Goal: Find specific page/section: Find specific page/section

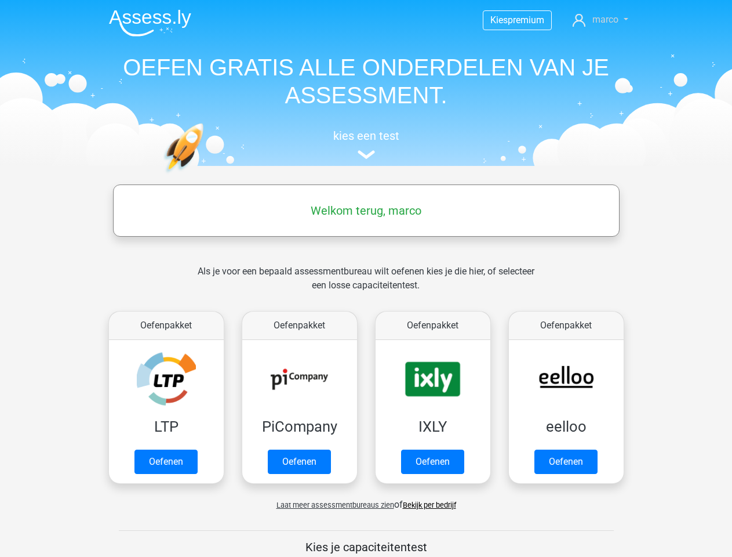
click at [601, 20] on span "marco" at bounding box center [605, 19] width 26 height 11
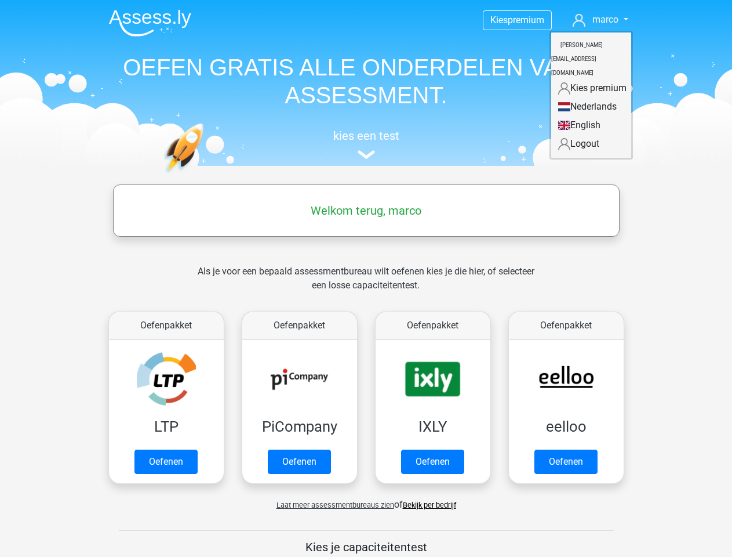
click at [332, 504] on span "Laat meer assessmentbureaus zien" at bounding box center [336, 504] width 118 height 9
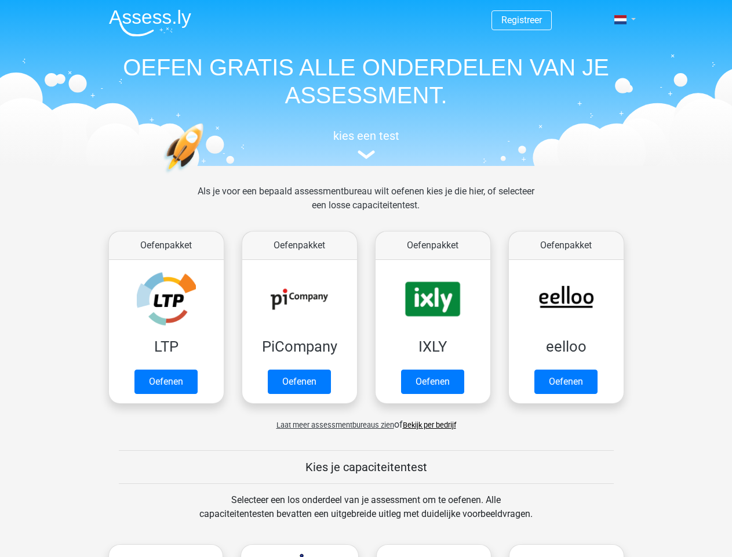
click at [621, 20] on span at bounding box center [620, 19] width 12 height 9
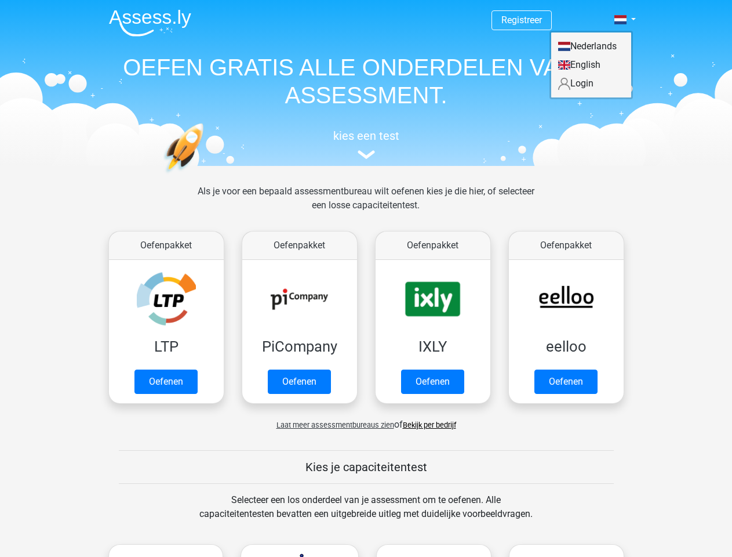
click at [332, 424] on span "Laat meer assessmentbureaus zien" at bounding box center [336, 424] width 118 height 9
